Goal: Navigation & Orientation: Find specific page/section

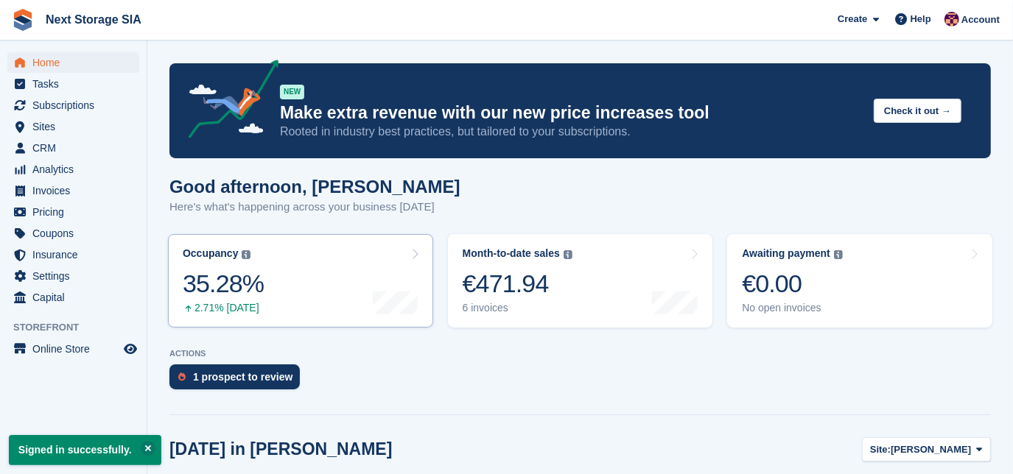
scroll to position [133, 0]
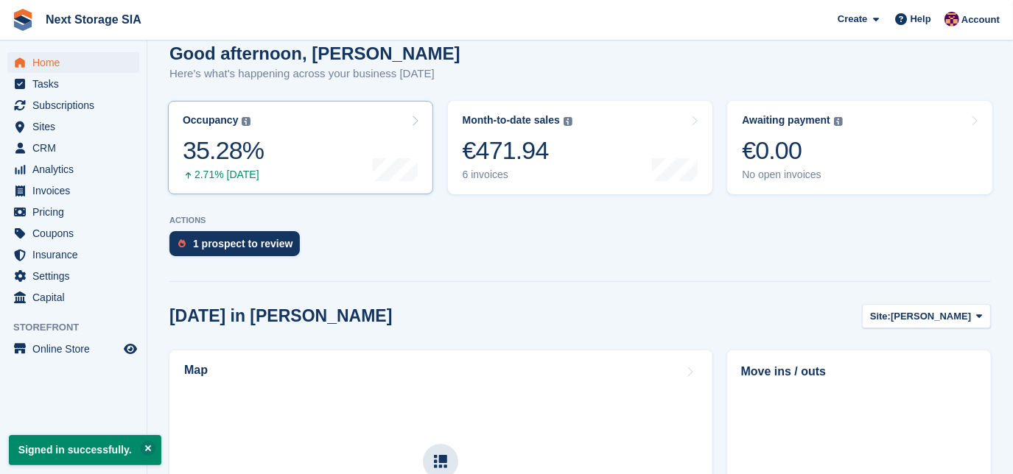
click at [275, 166] on link "Occupancy The percentage of all currently allocated units in terms of area. Inc…" at bounding box center [300, 148] width 265 height 94
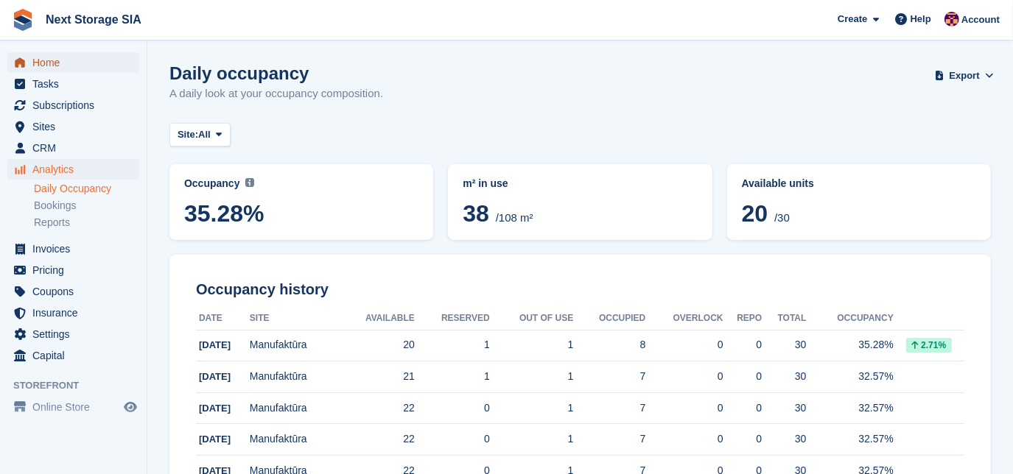
click at [50, 68] on span "Home" at bounding box center [76, 62] width 88 height 21
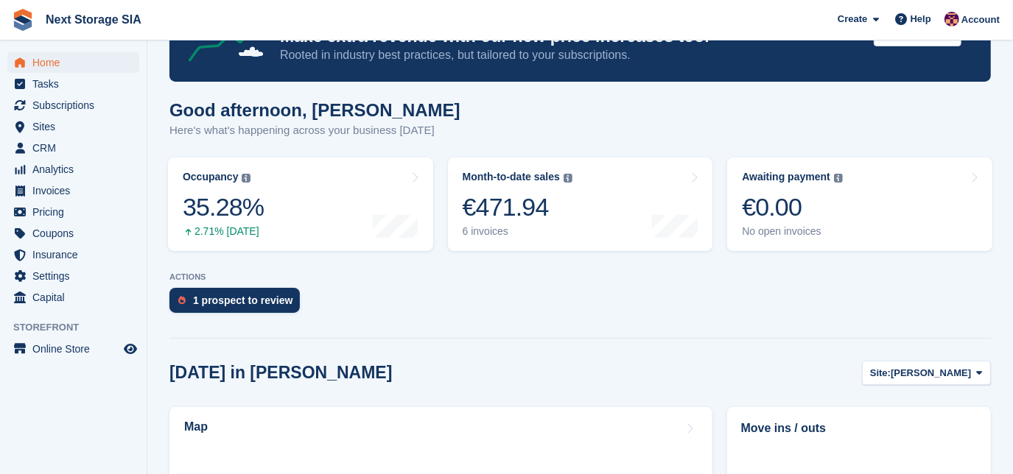
scroll to position [133, 0]
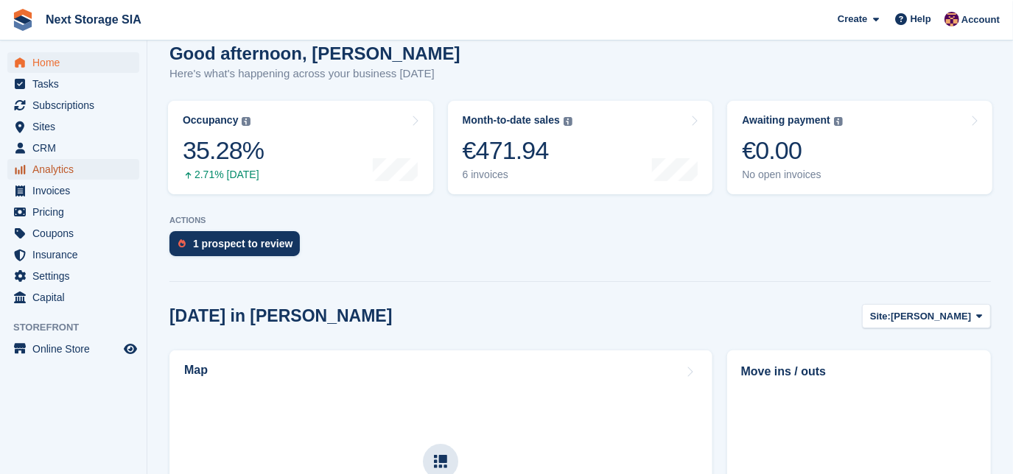
click at [66, 162] on span "Analytics" at bounding box center [76, 169] width 88 height 21
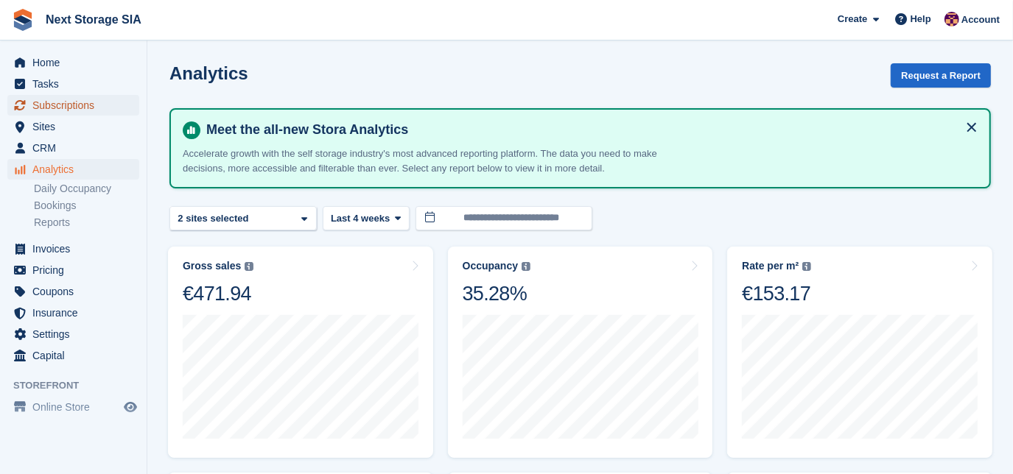
click at [71, 108] on span "Subscriptions" at bounding box center [76, 105] width 88 height 21
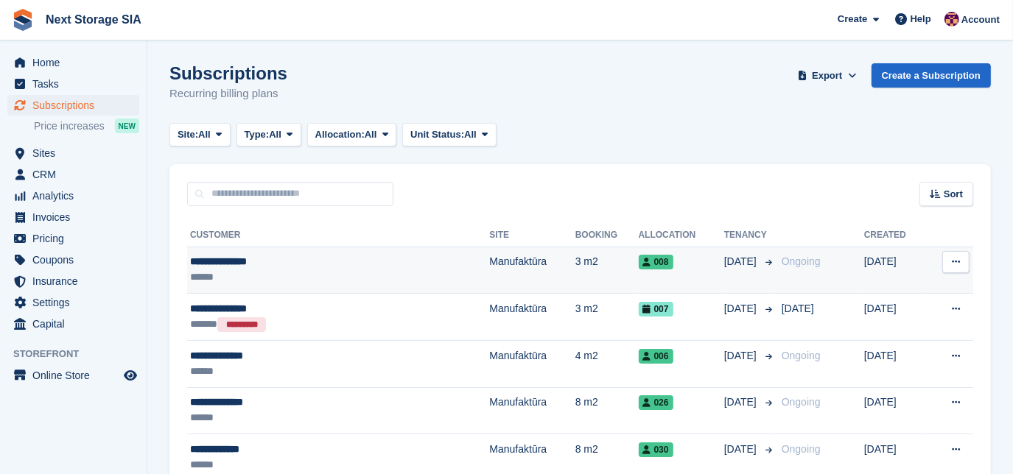
scroll to position [66, 0]
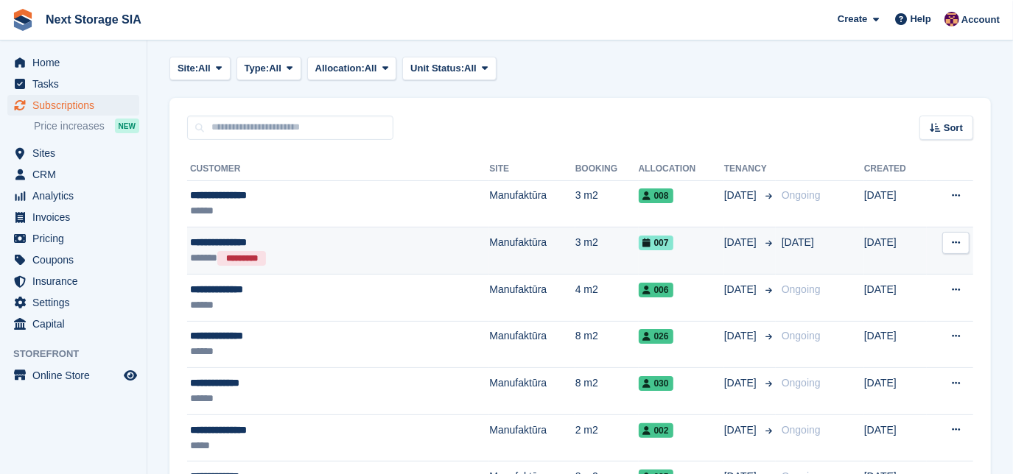
click at [954, 243] on icon at bounding box center [955, 243] width 8 height 10
click at [899, 275] on p "View customer" at bounding box center [898, 271] width 128 height 19
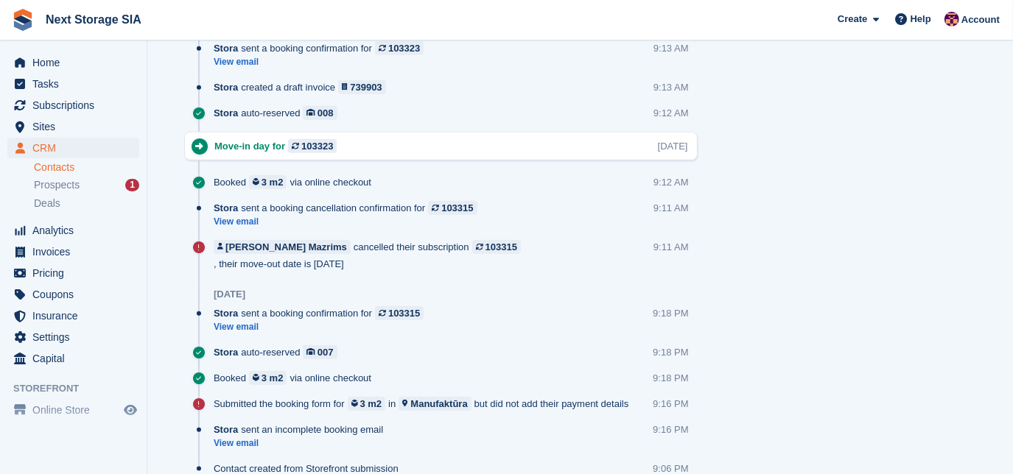
scroll to position [803, 0]
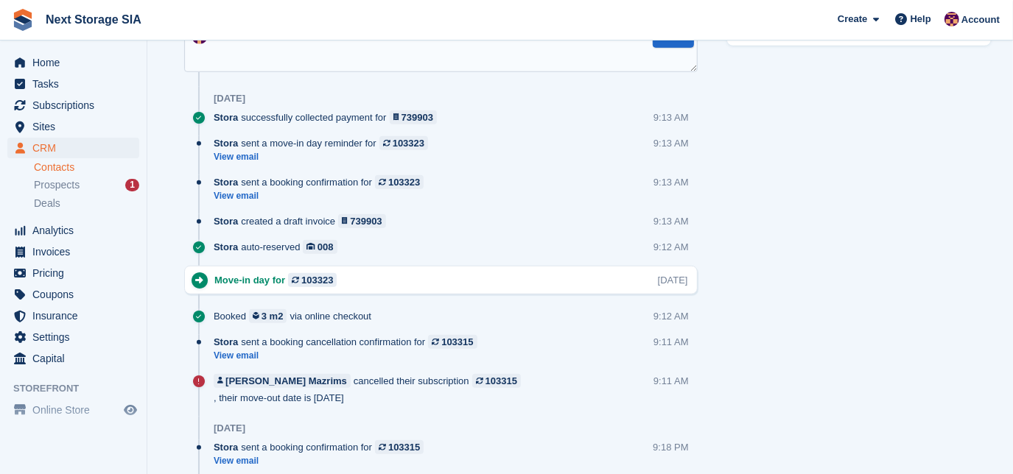
click at [60, 163] on link "Contacts" at bounding box center [86, 168] width 105 height 14
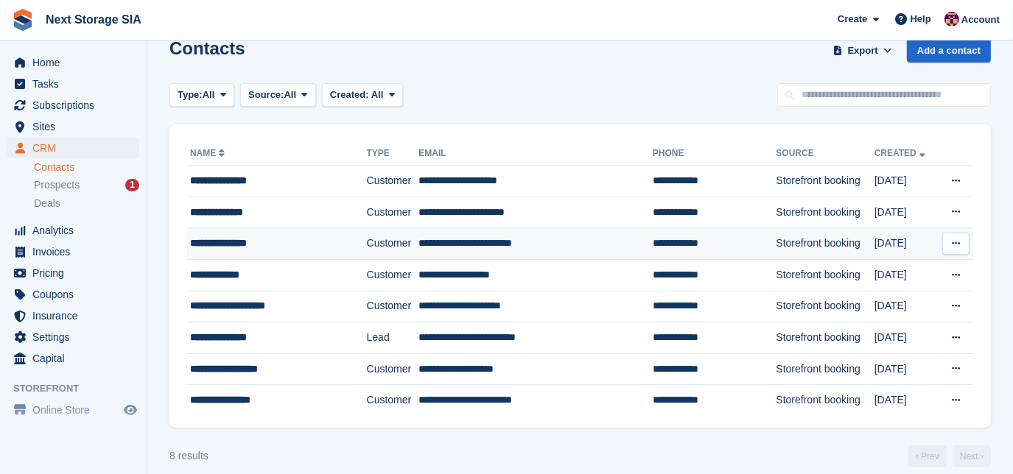
scroll to position [39, 0]
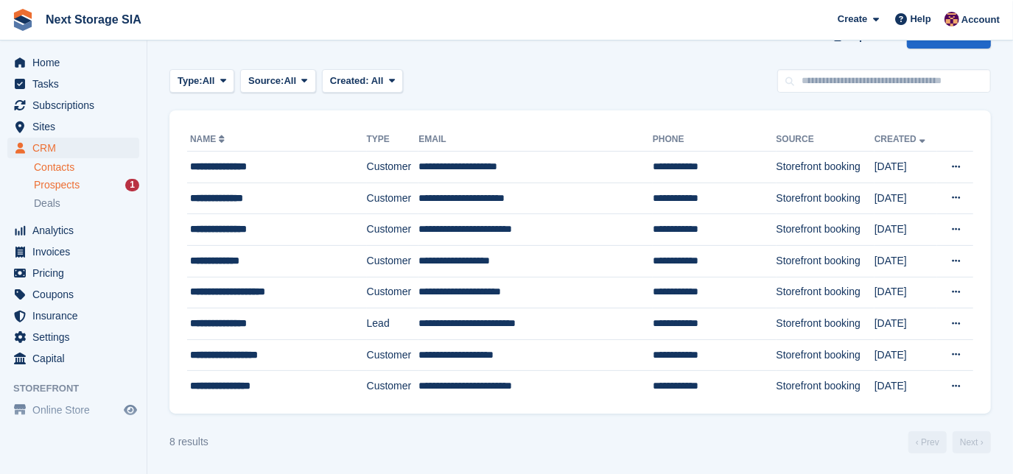
click at [92, 188] on div "Prospects 1" at bounding box center [86, 185] width 105 height 14
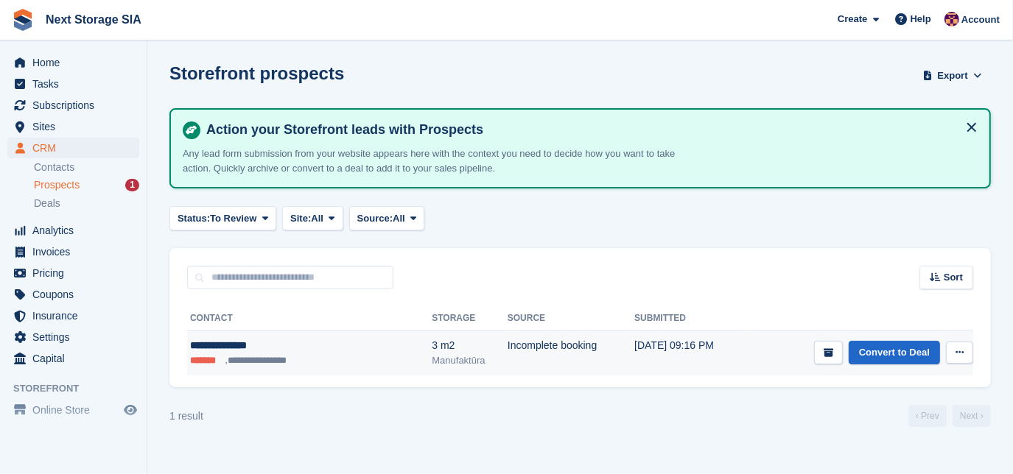
click at [306, 353] on ul "**********" at bounding box center [274, 360] width 169 height 15
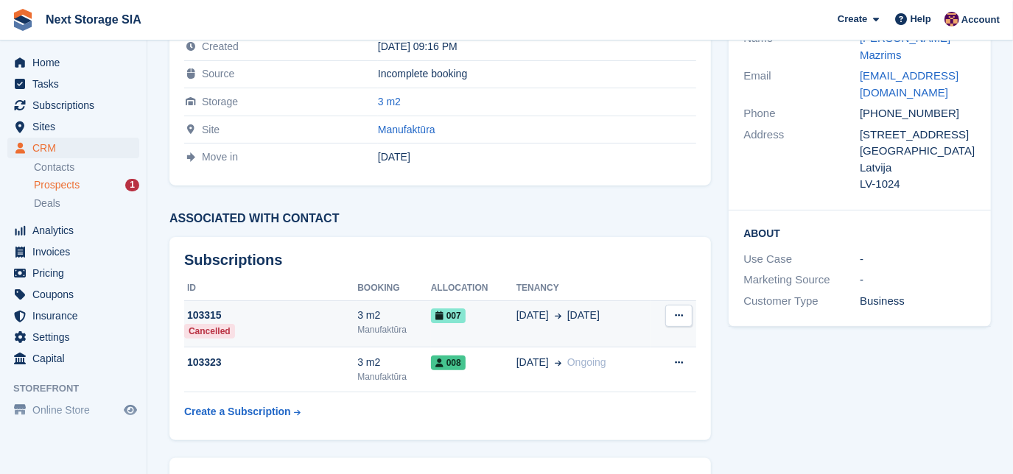
scroll to position [66, 0]
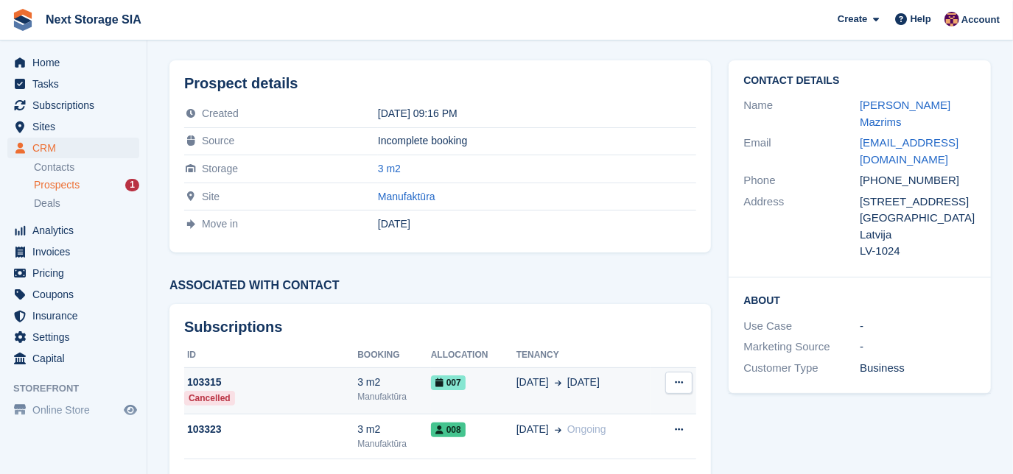
click at [302, 386] on div "103315" at bounding box center [270, 382] width 173 height 15
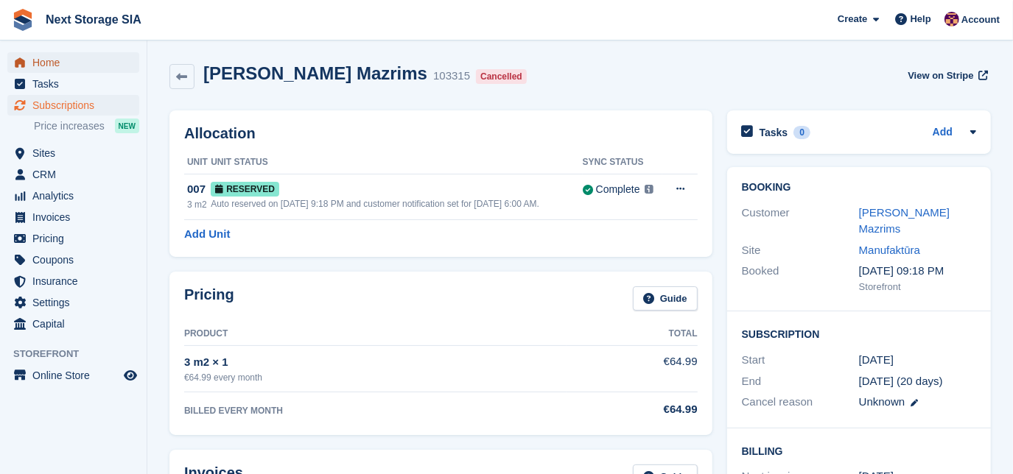
click at [55, 64] on span "Home" at bounding box center [76, 62] width 88 height 21
